Goal: Task Accomplishment & Management: Manage account settings

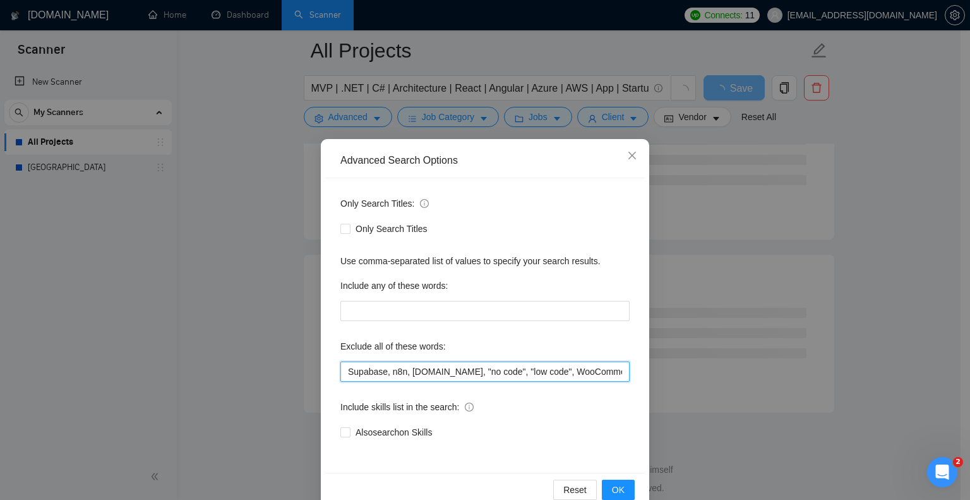
click at [344, 370] on input "Supabase, n8n, [DOMAIN_NAME], "no code", "low code", WooCommerce, Salesforce, L…" at bounding box center [484, 371] width 289 height 20
type input "Python, Node, WEB3, Crypto, "No agencies", landing, Supabase, n8n, [DOMAIN_NAME…"
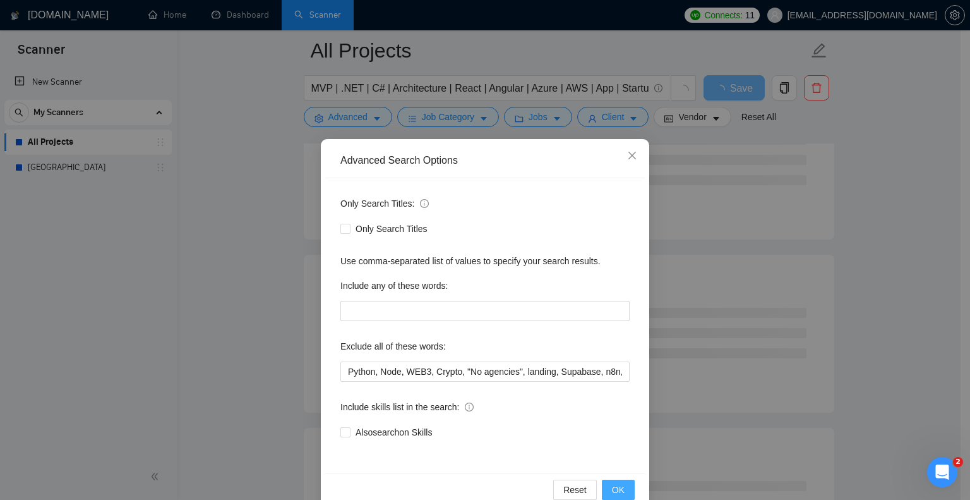
click at [612, 483] on span "OK" at bounding box center [618, 490] width 13 height 14
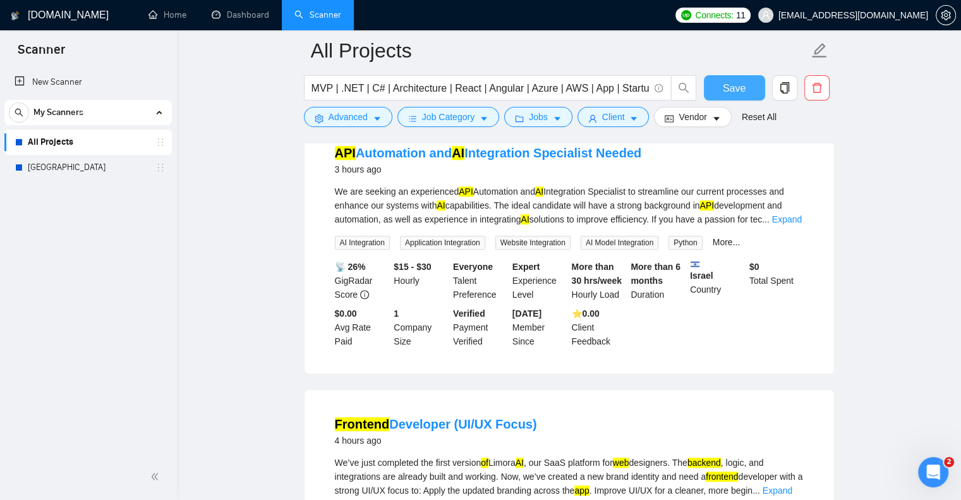
click at [712, 87] on button "Save" at bounding box center [734, 87] width 61 height 25
